Goal: Task Accomplishment & Management: Complete application form

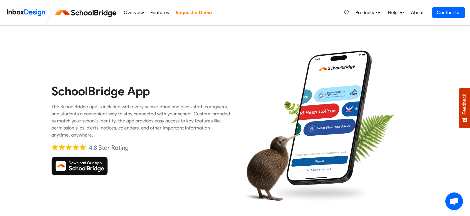
click at [85, 171] on img at bounding box center [79, 165] width 56 height 19
click at [72, 164] on img at bounding box center [79, 165] width 56 height 19
click at [198, 13] on link "Request a Demo" at bounding box center [193, 13] width 39 height 12
